Goal: Use online tool/utility

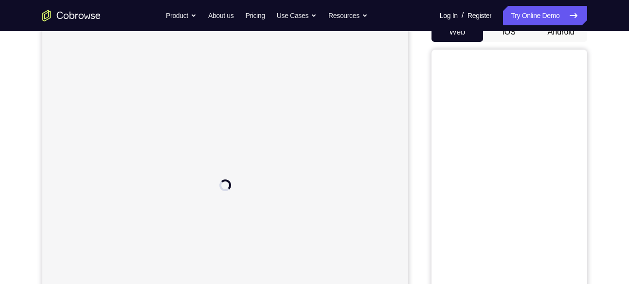
click at [557, 35] on button "Android" at bounding box center [561, 31] width 52 height 19
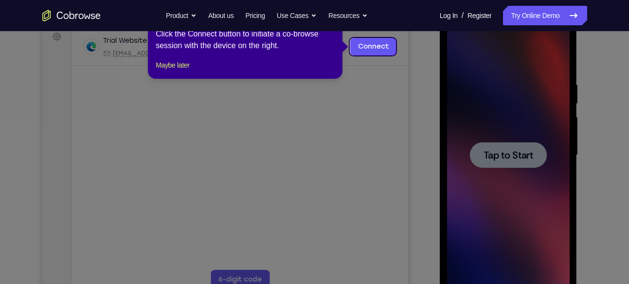
click at [413, 136] on icon at bounding box center [318, 142] width 636 height 284
click at [177, 71] on button "Maybe later" at bounding box center [173, 65] width 34 height 12
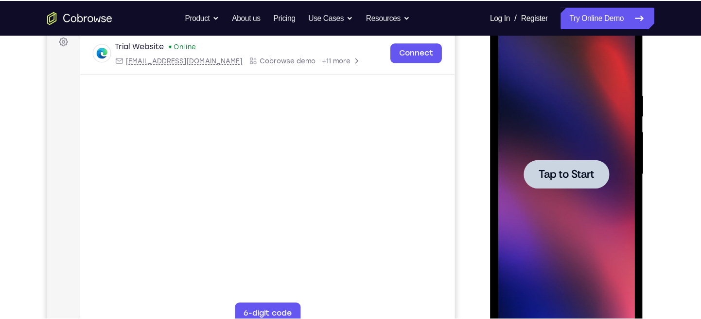
scroll to position [149, 0]
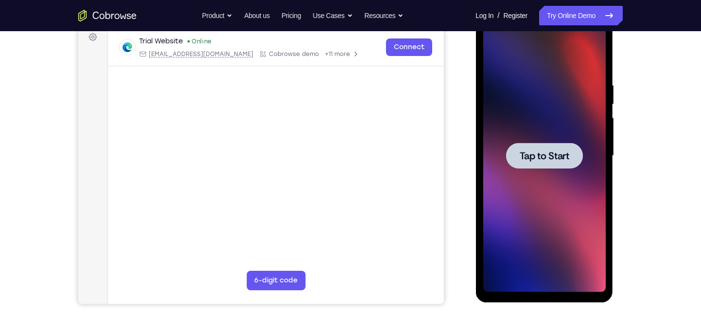
drag, startPoint x: 131, startPoint y: 31, endPoint x: 455, endPoint y: 131, distance: 338.7
click at [455, 131] on div "Your Support Agent Your Customer Web iOS Android" at bounding box center [350, 124] width 545 height 359
click at [543, 152] on span "Tap to Start" at bounding box center [544, 156] width 50 height 10
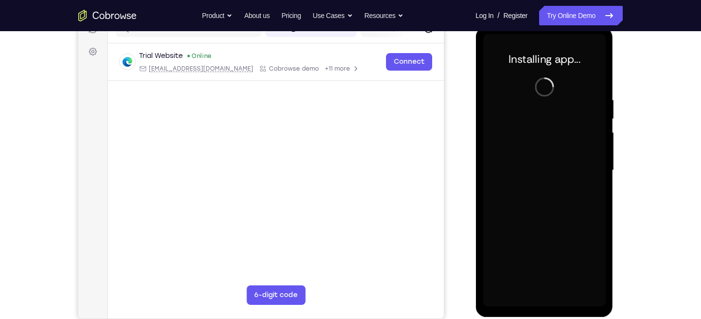
scroll to position [135, 0]
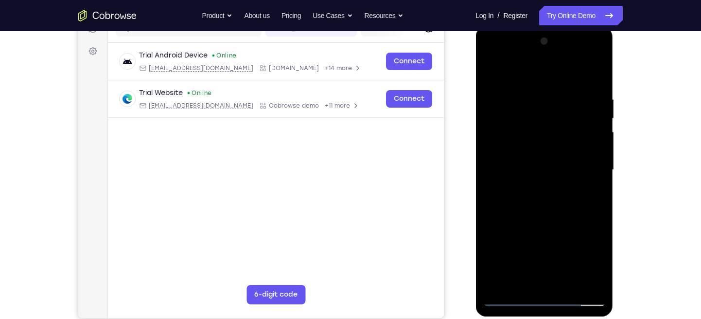
click at [513, 283] on div at bounding box center [544, 170] width 123 height 272
click at [544, 283] on div at bounding box center [544, 170] width 123 height 272
click at [585, 264] on div at bounding box center [544, 170] width 123 height 272
click at [531, 77] on div at bounding box center [544, 170] width 123 height 272
click at [584, 171] on div at bounding box center [544, 170] width 123 height 272
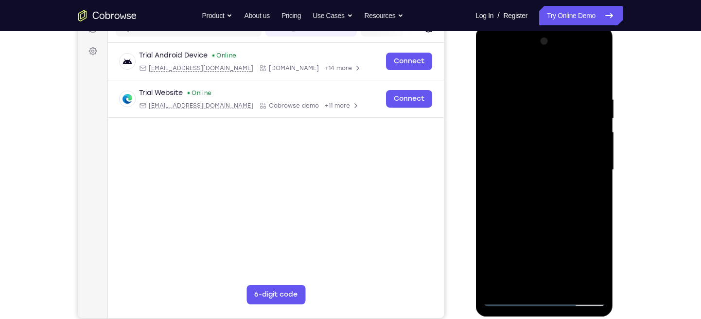
click at [534, 185] on div at bounding box center [544, 170] width 123 height 272
click at [533, 146] on div at bounding box center [544, 170] width 123 height 272
click at [505, 283] on div at bounding box center [544, 170] width 123 height 272
click at [539, 145] on div at bounding box center [544, 170] width 123 height 272
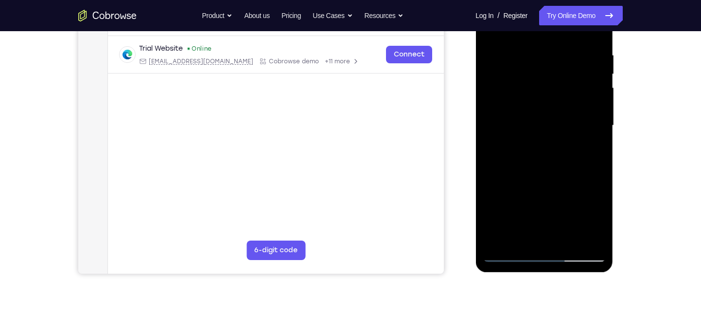
scroll to position [180, 0]
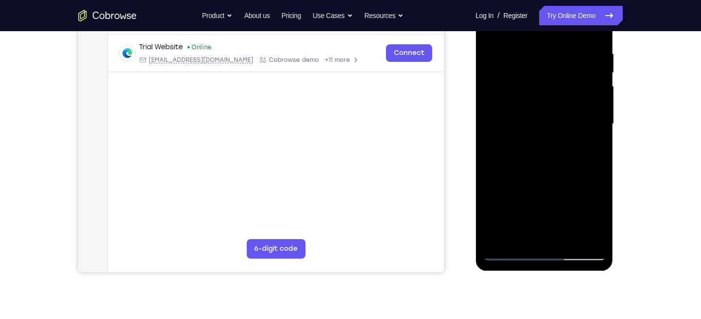
click at [599, 162] on div at bounding box center [544, 124] width 123 height 272
click at [598, 162] on div at bounding box center [544, 124] width 123 height 272
click at [568, 235] on div at bounding box center [544, 124] width 123 height 272
click at [553, 173] on div at bounding box center [544, 124] width 123 height 272
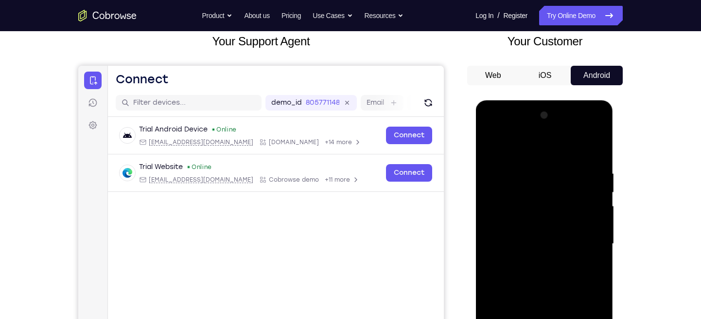
scroll to position [39, 0]
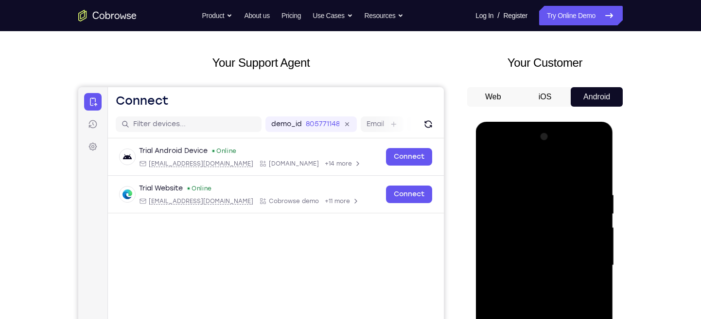
click at [494, 162] on div at bounding box center [544, 265] width 123 height 272
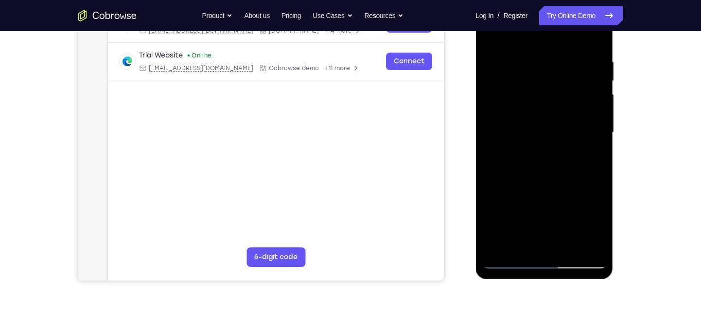
scroll to position [168, 0]
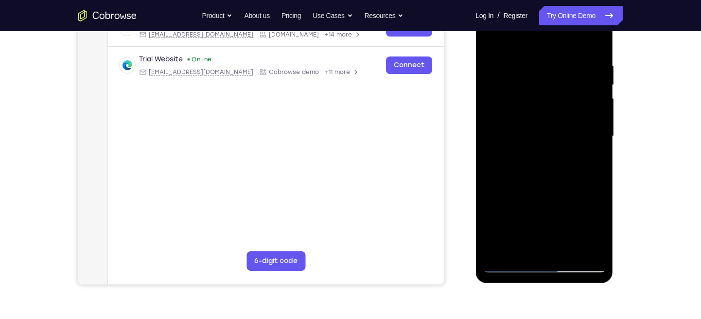
drag, startPoint x: 556, startPoint y: 163, endPoint x: 549, endPoint y: 100, distance: 64.1
drag, startPoint x: 549, startPoint y: 100, endPoint x: 509, endPoint y: 120, distance: 45.2
click at [509, 123] on div at bounding box center [544, 136] width 123 height 272
drag, startPoint x: 553, startPoint y: 145, endPoint x: 566, endPoint y: 191, distance: 46.8
click at [566, 191] on div at bounding box center [544, 136] width 123 height 272
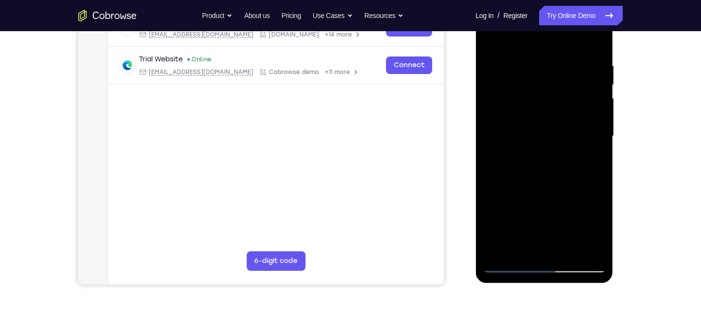
drag, startPoint x: 565, startPoint y: 161, endPoint x: 555, endPoint y: 115, distance: 47.6
click at [555, 115] on div at bounding box center [544, 136] width 123 height 272
drag, startPoint x: 564, startPoint y: 170, endPoint x: 549, endPoint y: 97, distance: 75.0
click at [549, 97] on div at bounding box center [544, 136] width 123 height 272
drag, startPoint x: 555, startPoint y: 176, endPoint x: 556, endPoint y: 91, distance: 84.6
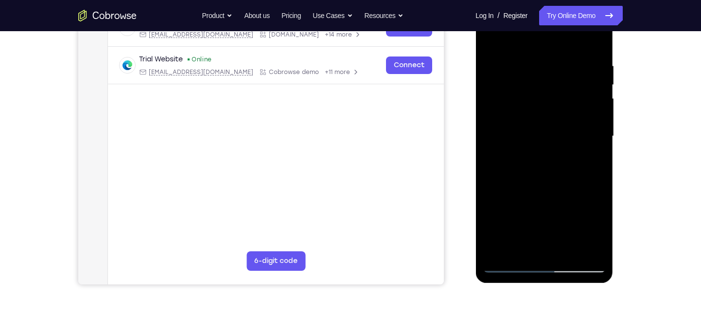
click at [556, 91] on div at bounding box center [544, 136] width 123 height 272
drag, startPoint x: 552, startPoint y: 149, endPoint x: 542, endPoint y: 83, distance: 66.4
click at [542, 83] on div at bounding box center [544, 136] width 123 height 272
drag, startPoint x: 561, startPoint y: 187, endPoint x: 555, endPoint y: 129, distance: 57.7
click at [555, 129] on div at bounding box center [544, 136] width 123 height 272
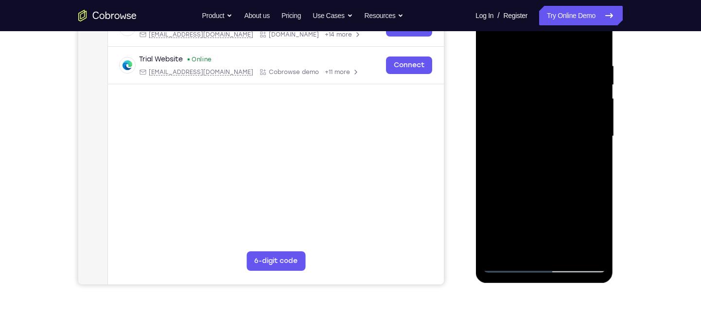
drag, startPoint x: 555, startPoint y: 202, endPoint x: 549, endPoint y: 145, distance: 57.2
click at [549, 145] on div at bounding box center [544, 136] width 123 height 272
drag, startPoint x: 565, startPoint y: 180, endPoint x: 550, endPoint y: 90, distance: 91.2
click at [550, 90] on div at bounding box center [544, 136] width 123 height 272
drag, startPoint x: 549, startPoint y: 187, endPoint x: 545, endPoint y: 115, distance: 72.6
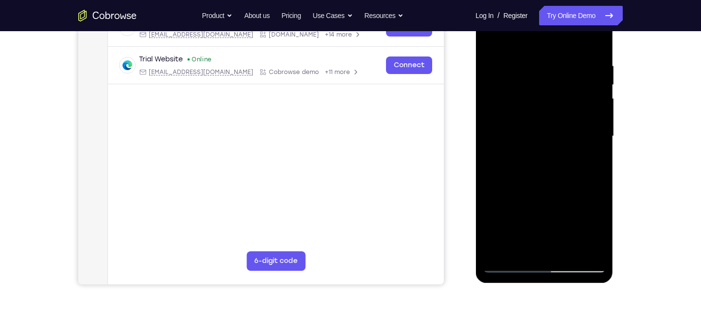
click at [545, 115] on div at bounding box center [544, 136] width 123 height 272
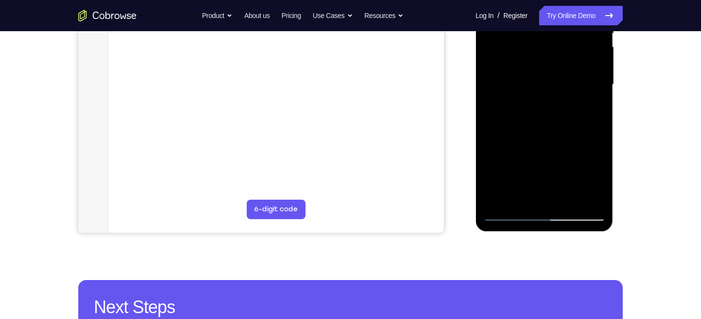
scroll to position [222, 0]
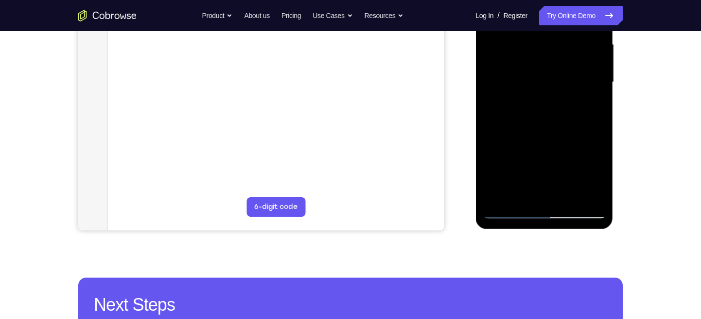
click at [521, 196] on div at bounding box center [544, 82] width 123 height 272
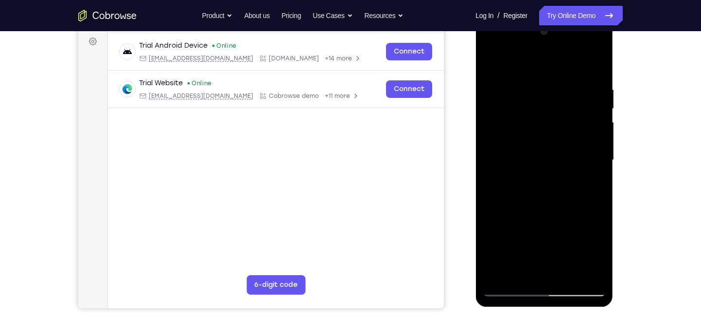
scroll to position [144, 0]
click at [497, 276] on div at bounding box center [544, 160] width 123 height 272
drag, startPoint x: 583, startPoint y: 88, endPoint x: 537, endPoint y: 106, distance: 49.8
click at [537, 106] on div at bounding box center [544, 160] width 123 height 272
drag, startPoint x: 569, startPoint y: 79, endPoint x: 493, endPoint y: 98, distance: 78.3
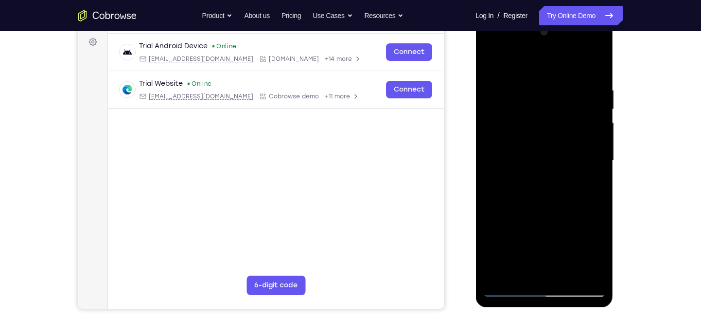
click at [493, 98] on div at bounding box center [544, 160] width 123 height 272
click at [558, 171] on div at bounding box center [544, 160] width 123 height 272
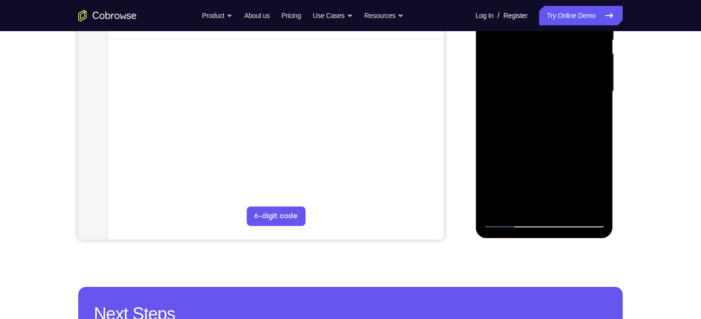
scroll to position [176, 0]
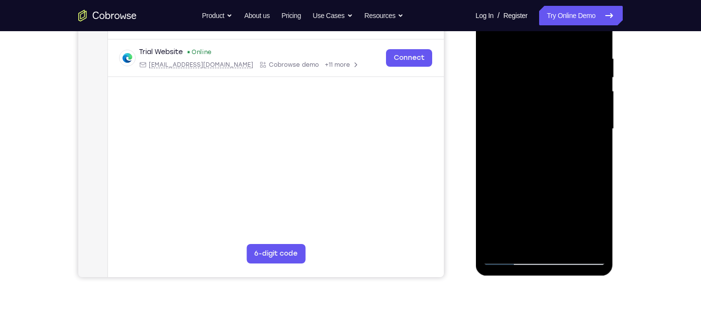
click at [566, 243] on div at bounding box center [544, 129] width 123 height 272
click at [590, 244] on div at bounding box center [544, 129] width 123 height 272
click at [509, 255] on div at bounding box center [544, 129] width 123 height 272
click at [509, 256] on div at bounding box center [544, 129] width 123 height 272
click at [592, 241] on div at bounding box center [544, 129] width 123 height 272
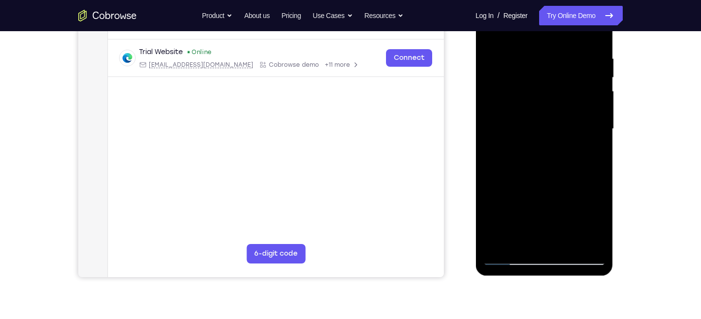
click at [506, 189] on div at bounding box center [544, 129] width 123 height 272
click at [601, 135] on div at bounding box center [544, 129] width 123 height 272
click at [597, 134] on div at bounding box center [544, 129] width 123 height 272
drag, startPoint x: 576, startPoint y: 151, endPoint x: 574, endPoint y: 123, distance: 28.7
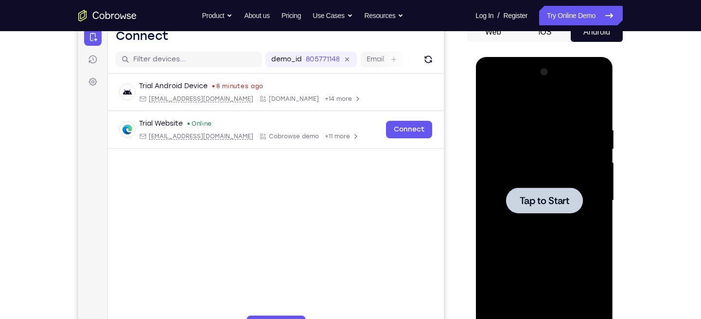
scroll to position [104, 0]
